Goal: Task Accomplishment & Management: Manage account settings

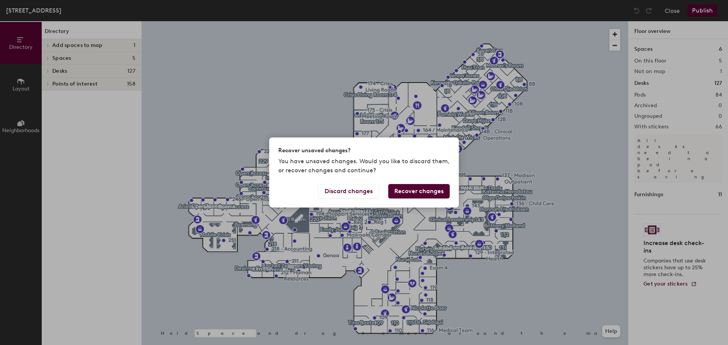
click at [407, 190] on button "Recover changes" at bounding box center [418, 191] width 61 height 14
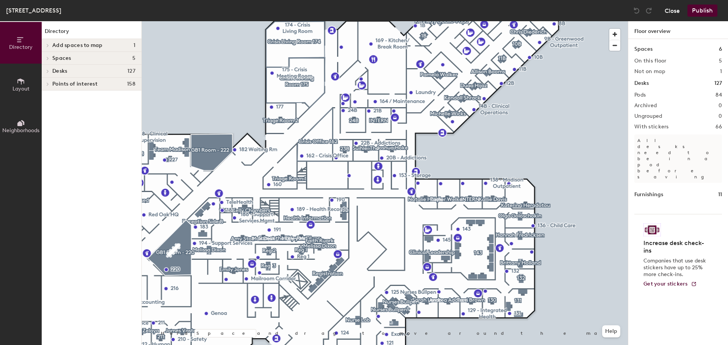
click at [668, 7] on button "Close" at bounding box center [671, 11] width 15 height 12
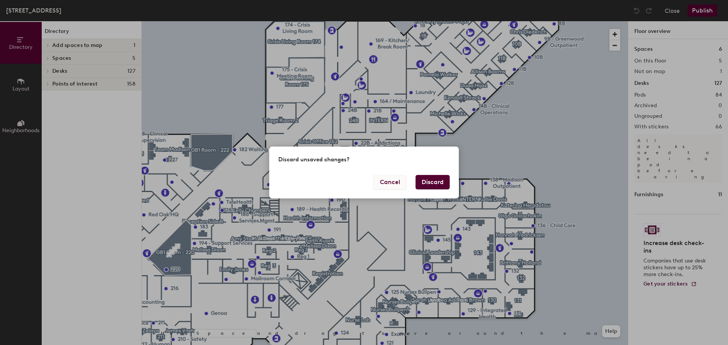
click at [394, 185] on button "Cancel" at bounding box center [389, 182] width 33 height 14
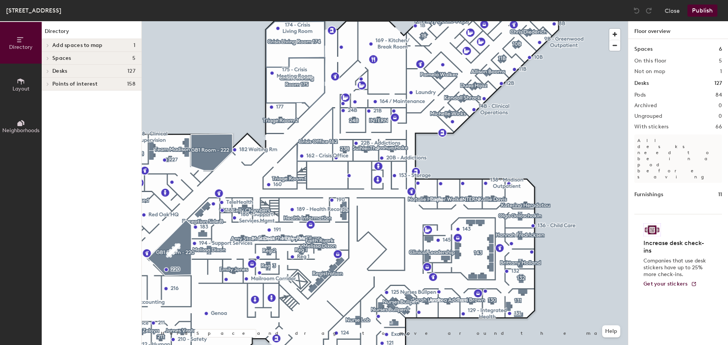
click at [692, 19] on div "8320 Madison, Main Floor Close Publish" at bounding box center [364, 10] width 728 height 21
click at [694, 14] on button "Publish" at bounding box center [702, 11] width 30 height 12
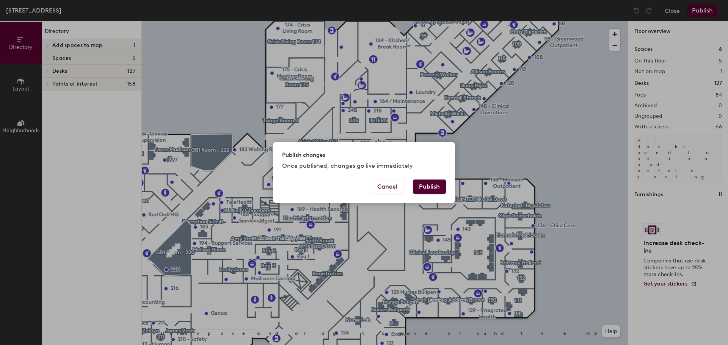
click at [437, 186] on button "Publish" at bounding box center [429, 187] width 33 height 14
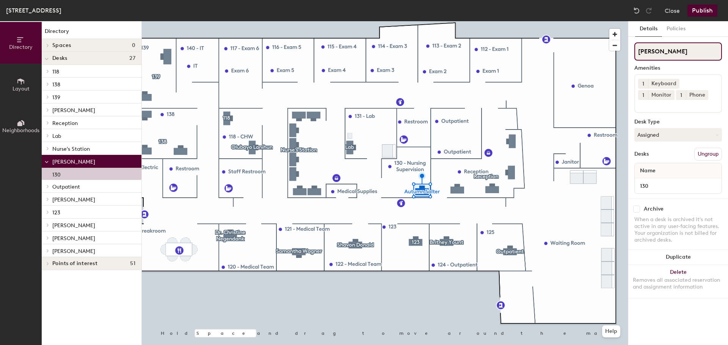
click at [591, 53] on div "Directory Layout Neighborhoods Directory Spaces 0 Desks 27 118 118B 138 138 A 1…" at bounding box center [364, 183] width 728 height 324
type input "130"
click at [704, 13] on button "Publish" at bounding box center [702, 11] width 30 height 12
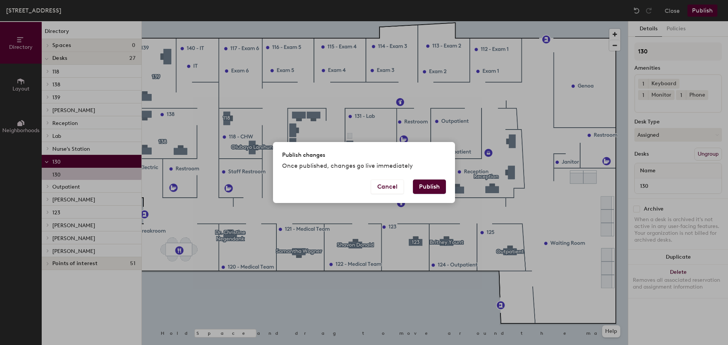
click at [419, 186] on button "Publish" at bounding box center [429, 187] width 33 height 14
